Goal: Transaction & Acquisition: Purchase product/service

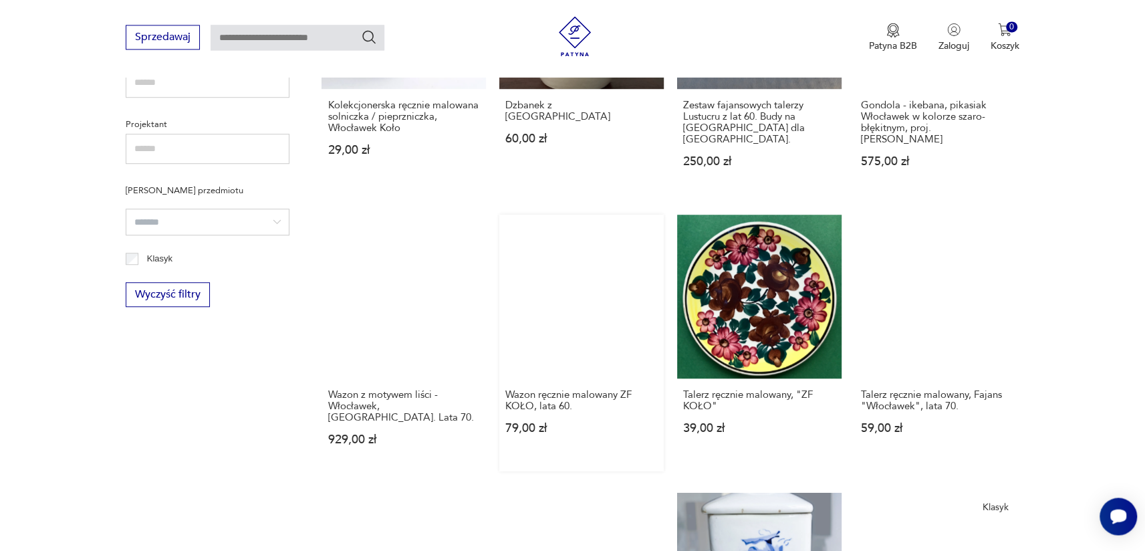
scroll to position [652, 0]
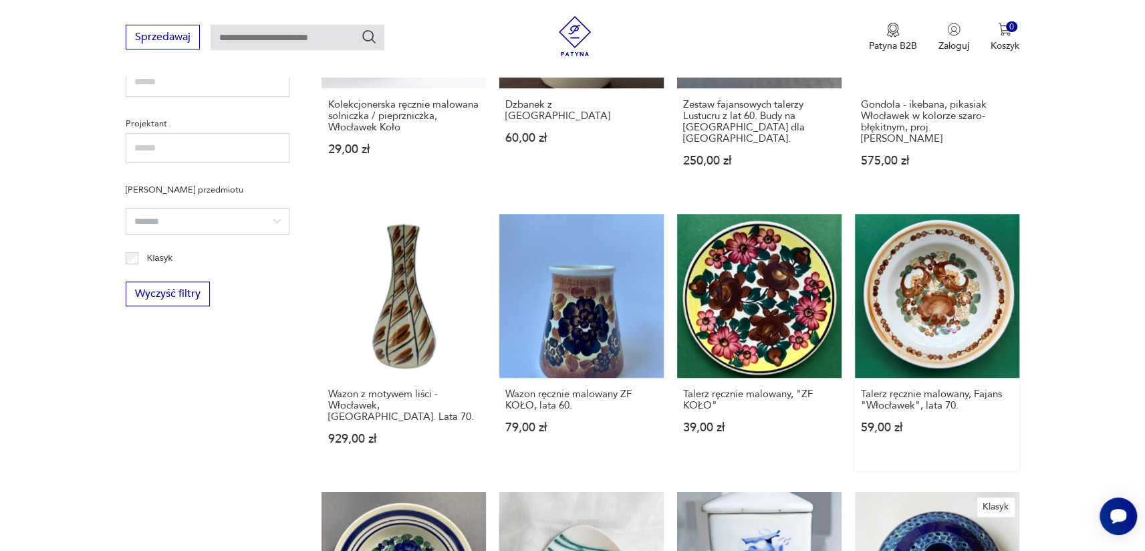
click at [934, 297] on link "Talerz ręcznie malowany, Fajans "Włocławek", lata 70. 59,00 zł" at bounding box center [937, 342] width 164 height 257
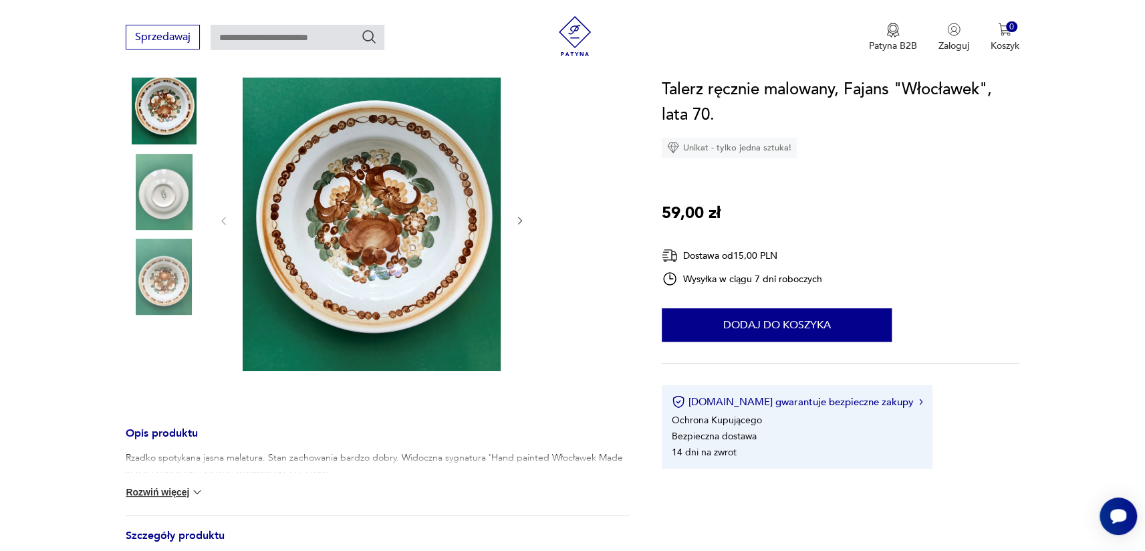
click at [519, 217] on icon "button" at bounding box center [520, 220] width 11 height 11
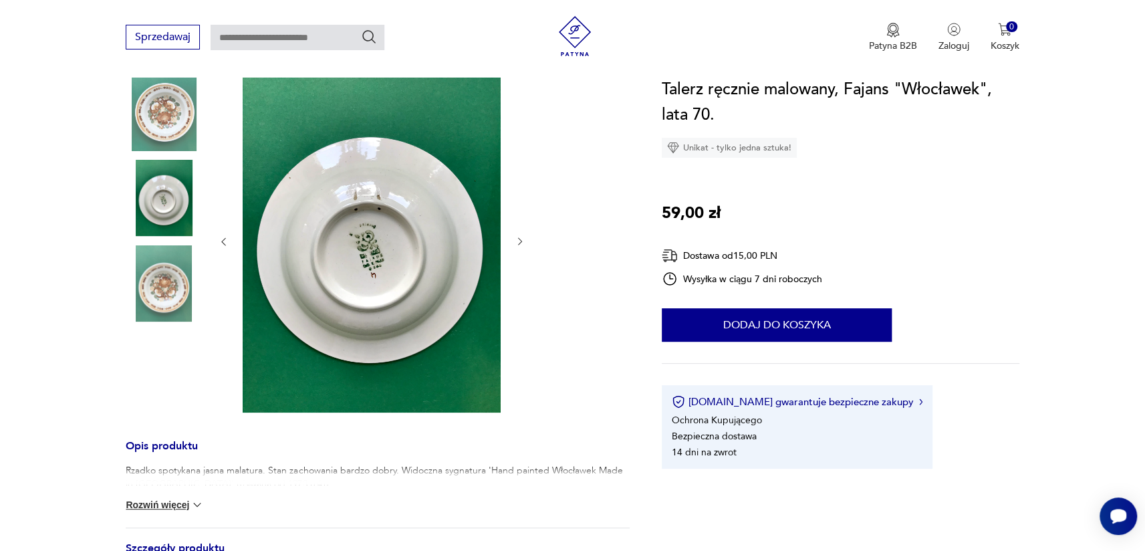
click at [519, 217] on div at bounding box center [371, 241] width 307 height 347
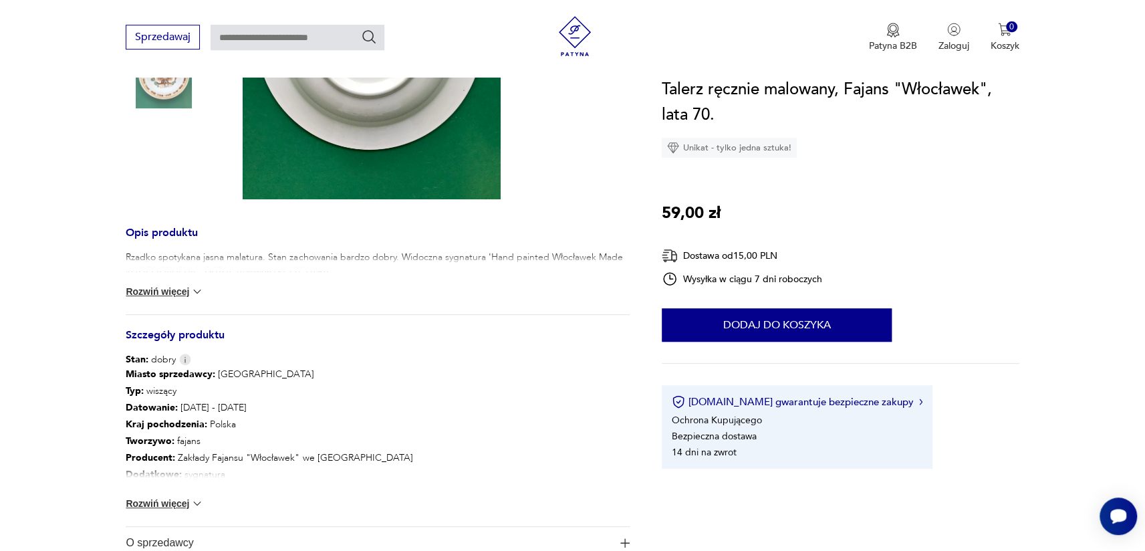
scroll to position [221, 0]
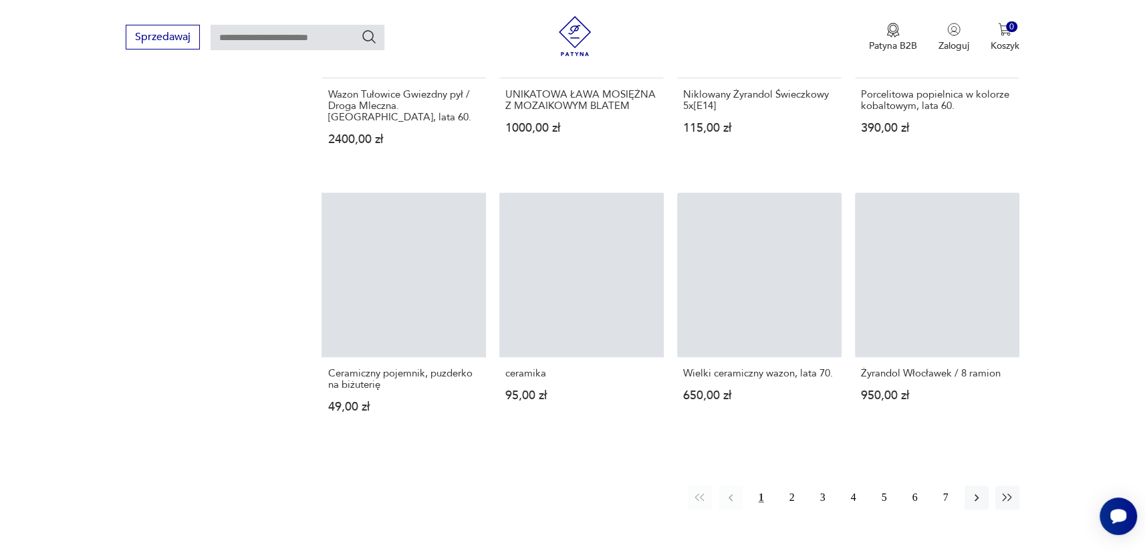
scroll to position [861, 0]
